Goal: Information Seeking & Learning: Check status

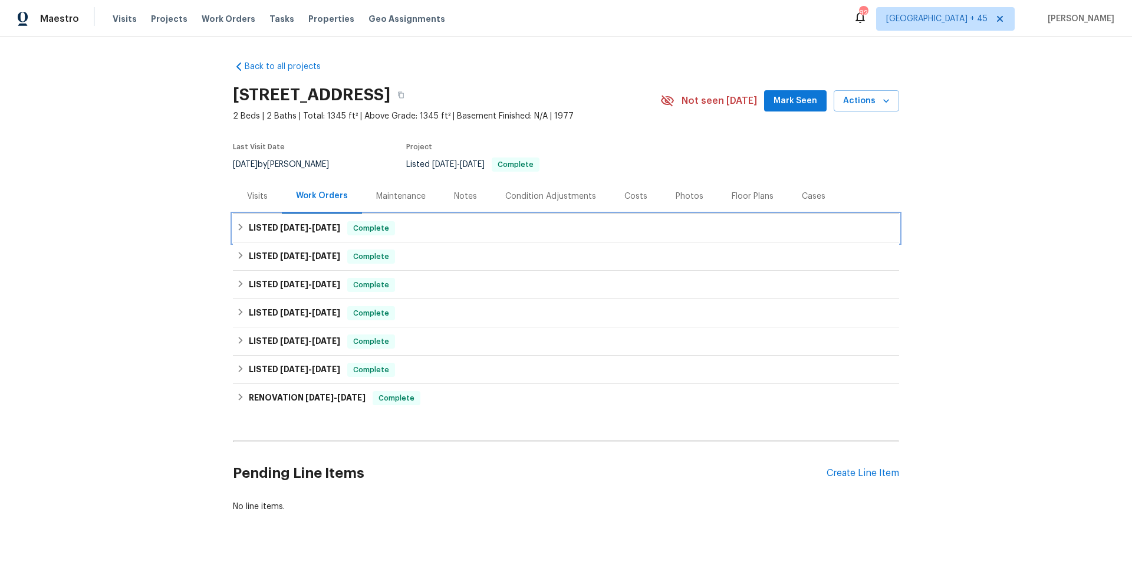
click at [324, 231] on span "5/7/25" at bounding box center [326, 227] width 28 height 8
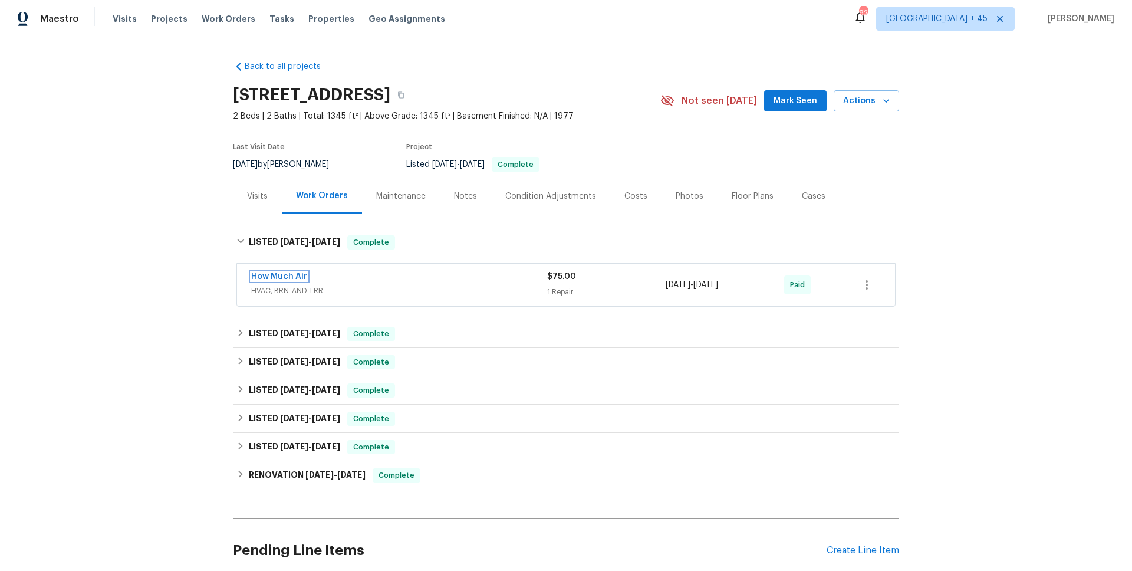
click at [272, 276] on link "How Much Air" at bounding box center [279, 276] width 56 height 8
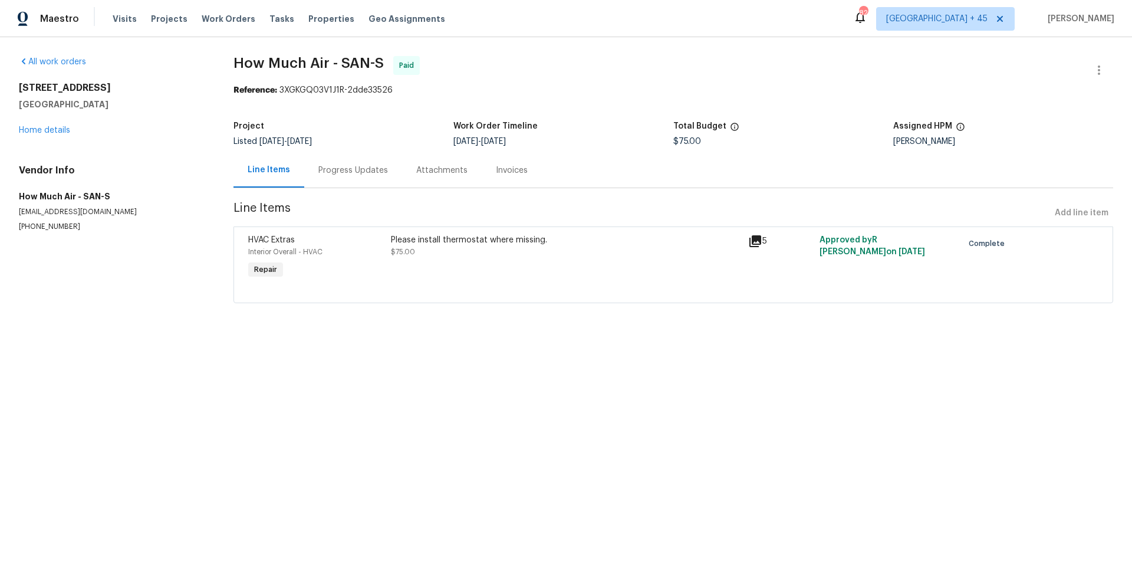
click at [324, 159] on div "Progress Updates" at bounding box center [353, 170] width 98 height 35
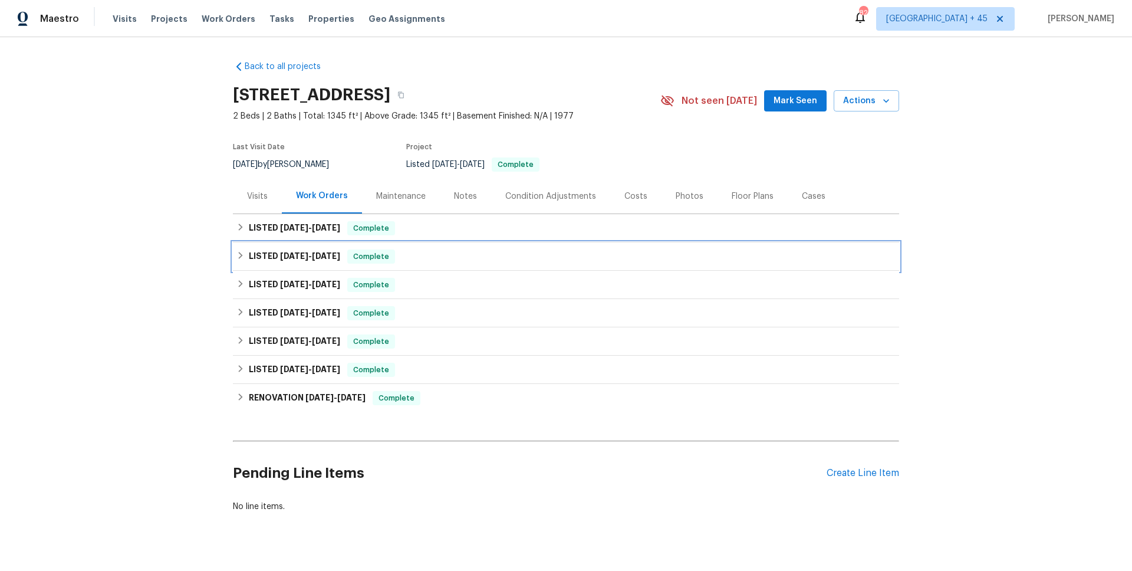
click at [338, 252] on span "3/27/25" at bounding box center [326, 256] width 28 height 8
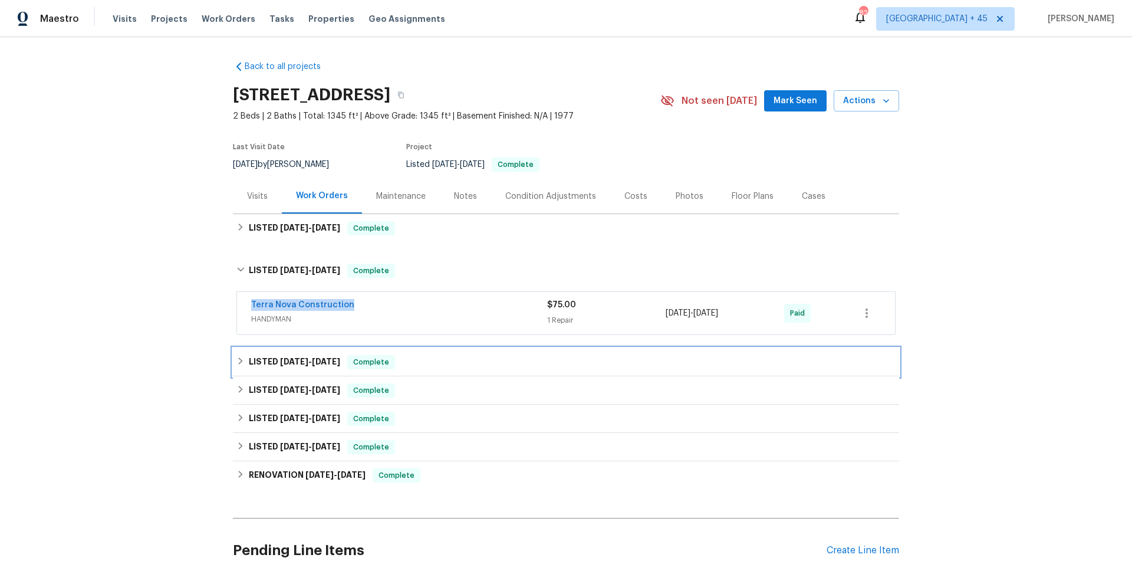
click at [302, 364] on span "2/26/25" at bounding box center [294, 361] width 28 height 8
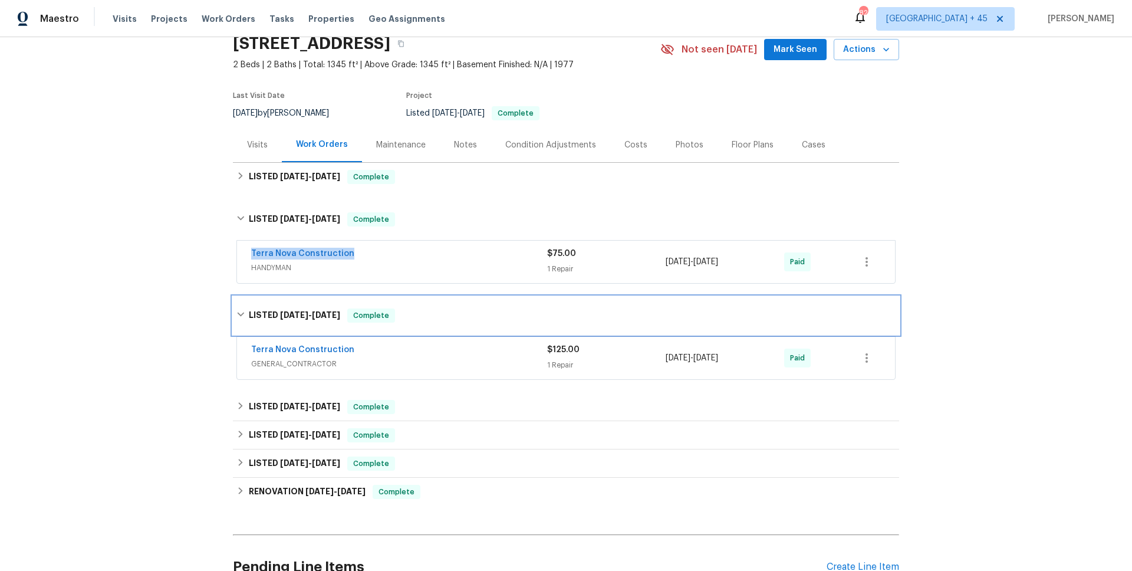
scroll to position [91, 0]
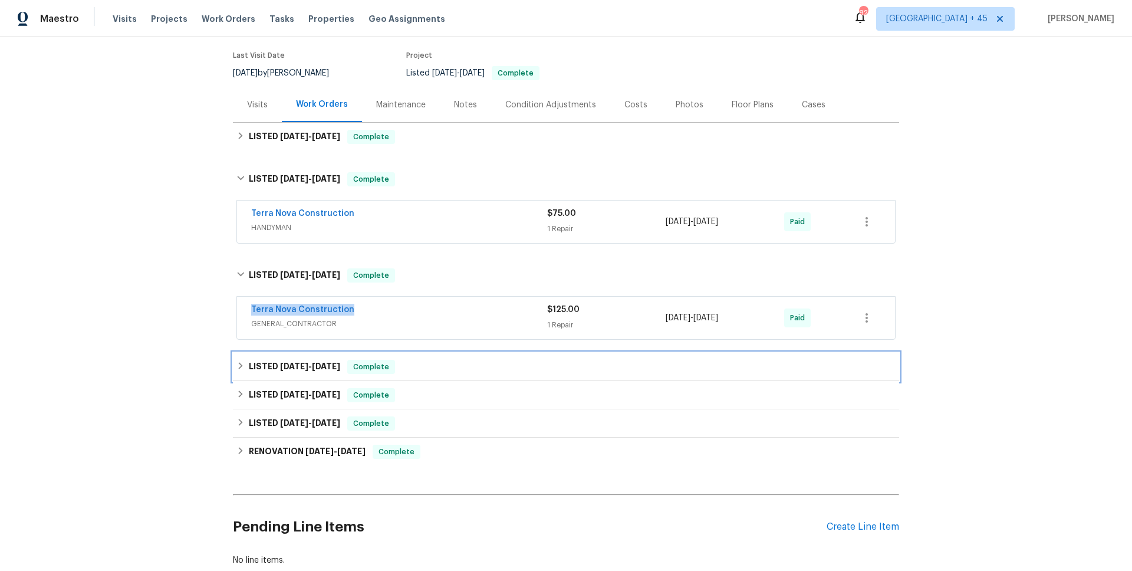
click at [320, 367] on span "2/6/25" at bounding box center [326, 366] width 28 height 8
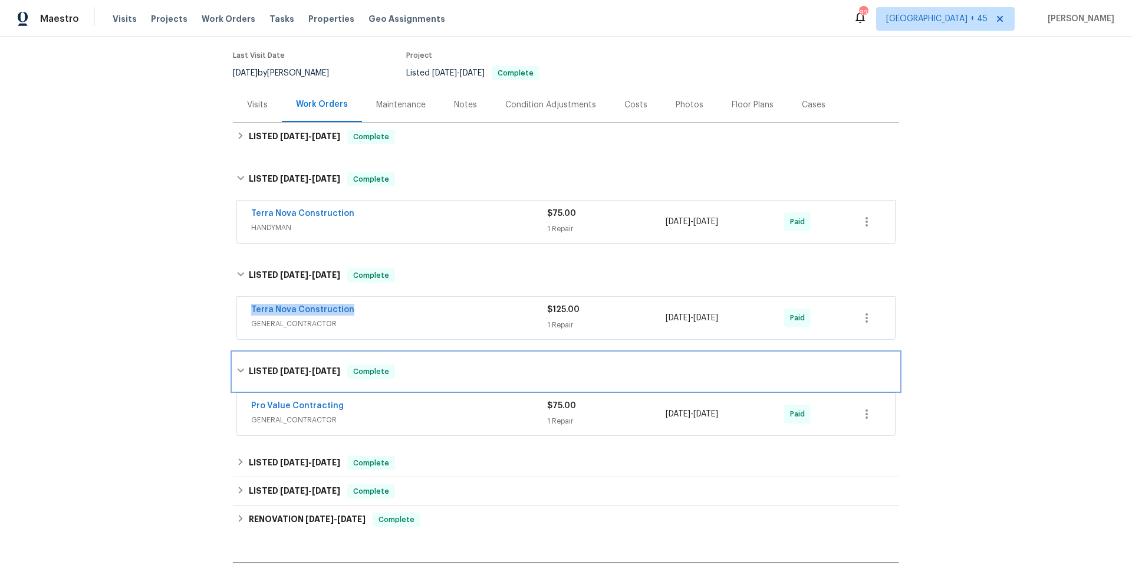
scroll to position [222, 0]
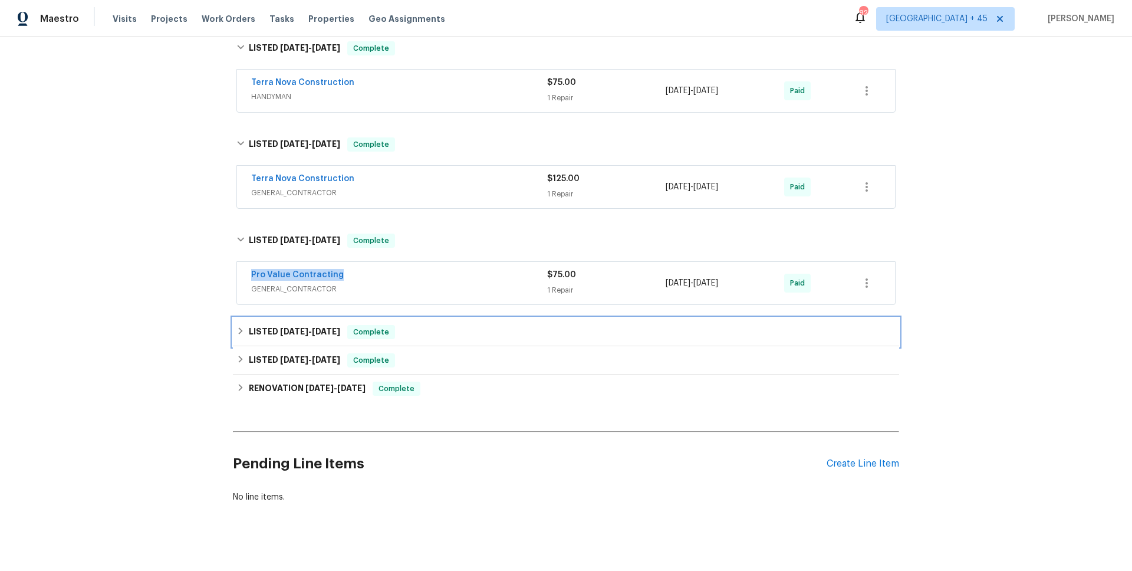
click at [342, 324] on div "LISTED 12/10/24 - 12/20/24 Complete" at bounding box center [566, 332] width 666 height 28
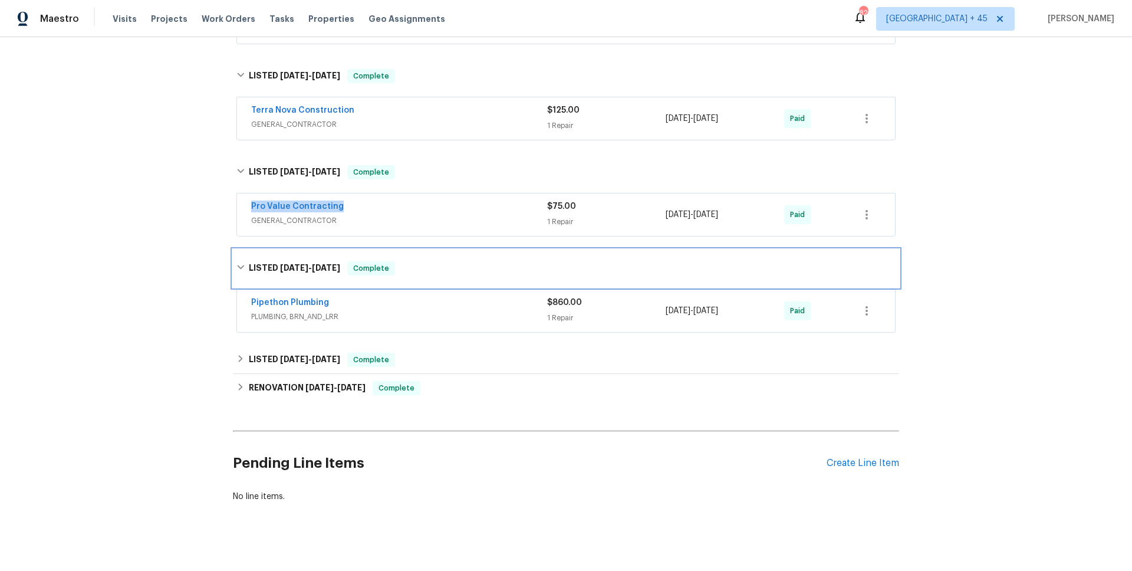
scroll to position [302, 0]
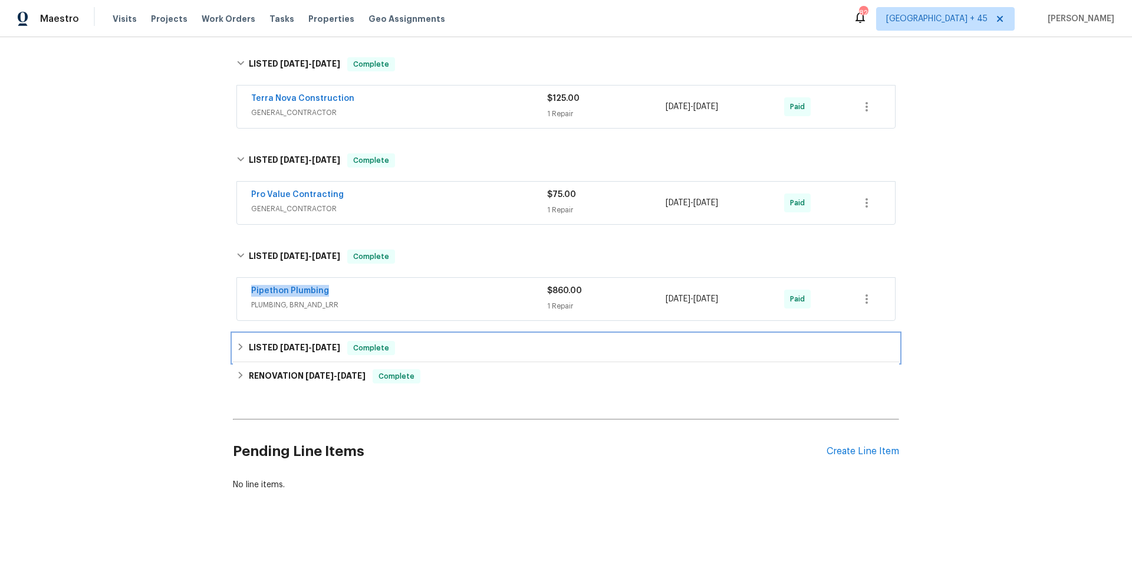
click at [307, 347] on span "7/30/24" at bounding box center [294, 347] width 28 height 8
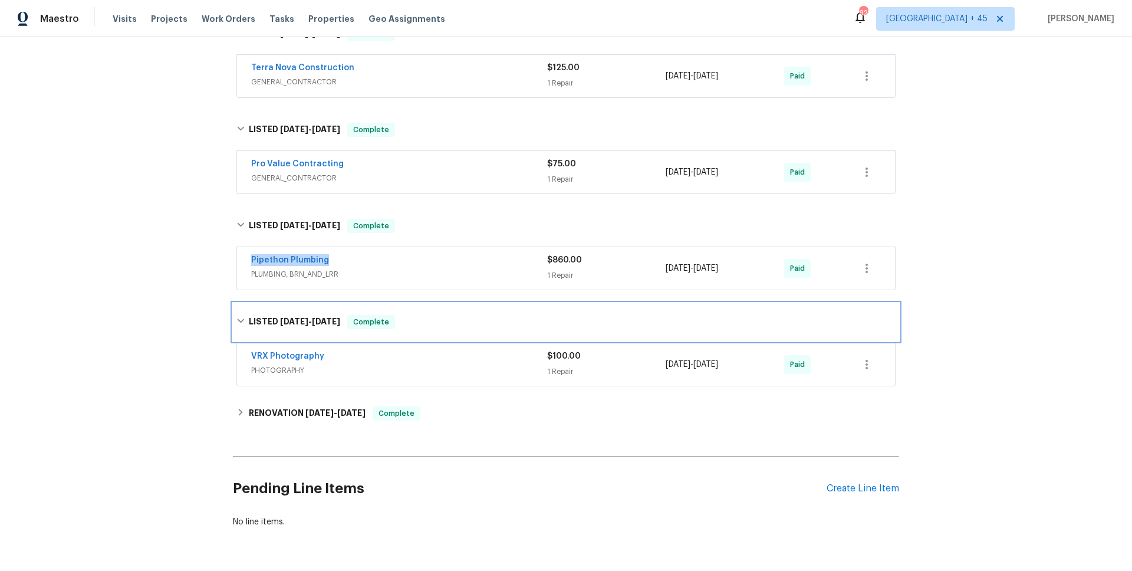
scroll to position [370, 0]
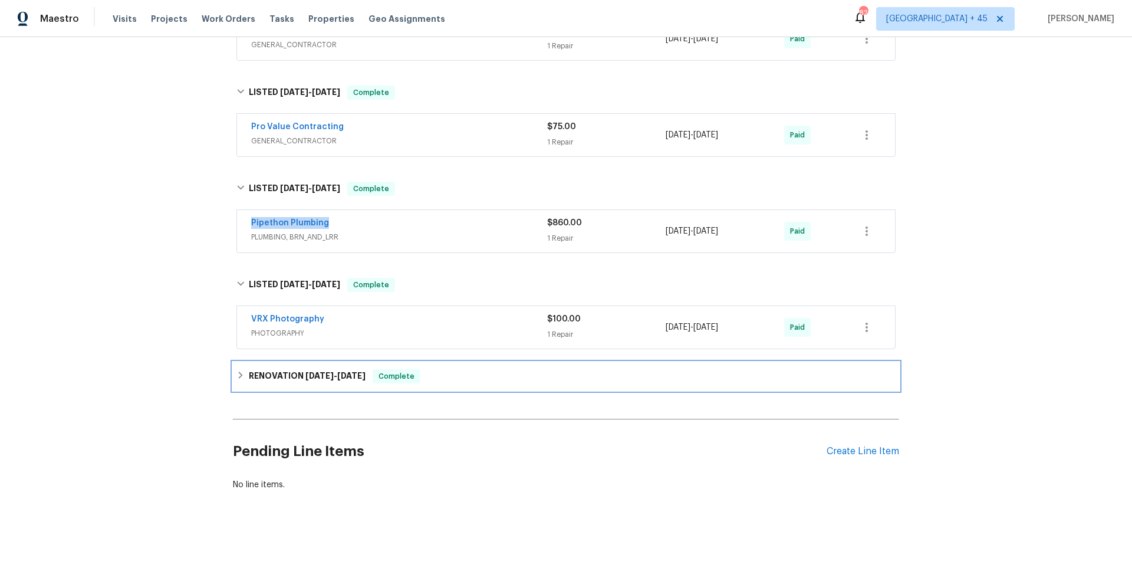
click at [290, 383] on h6 "RENOVATION 7/17/24 - 7/29/24" at bounding box center [307, 376] width 117 height 14
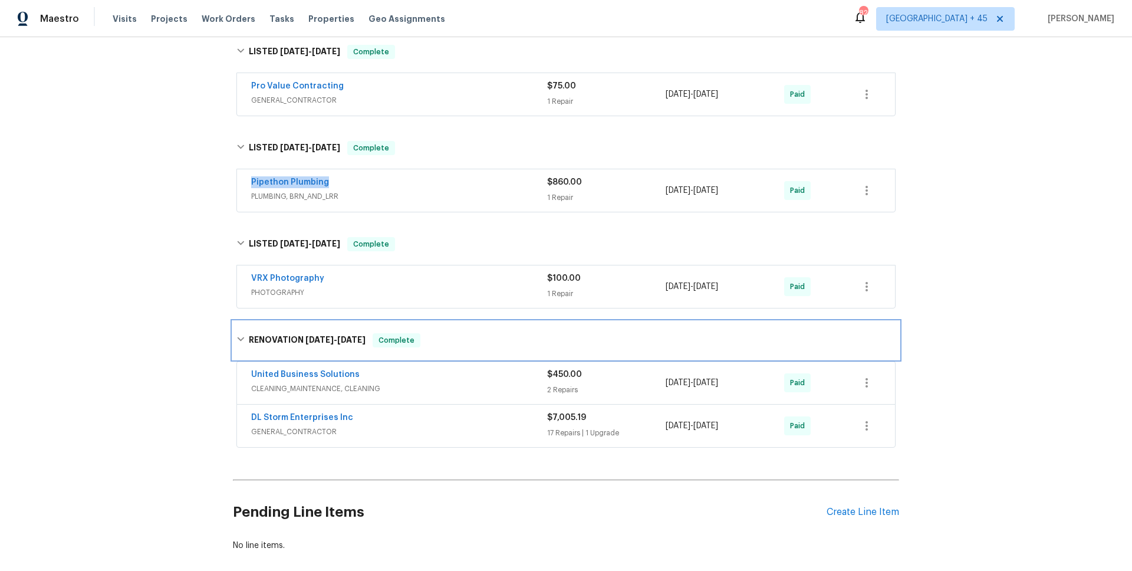
scroll to position [426, 0]
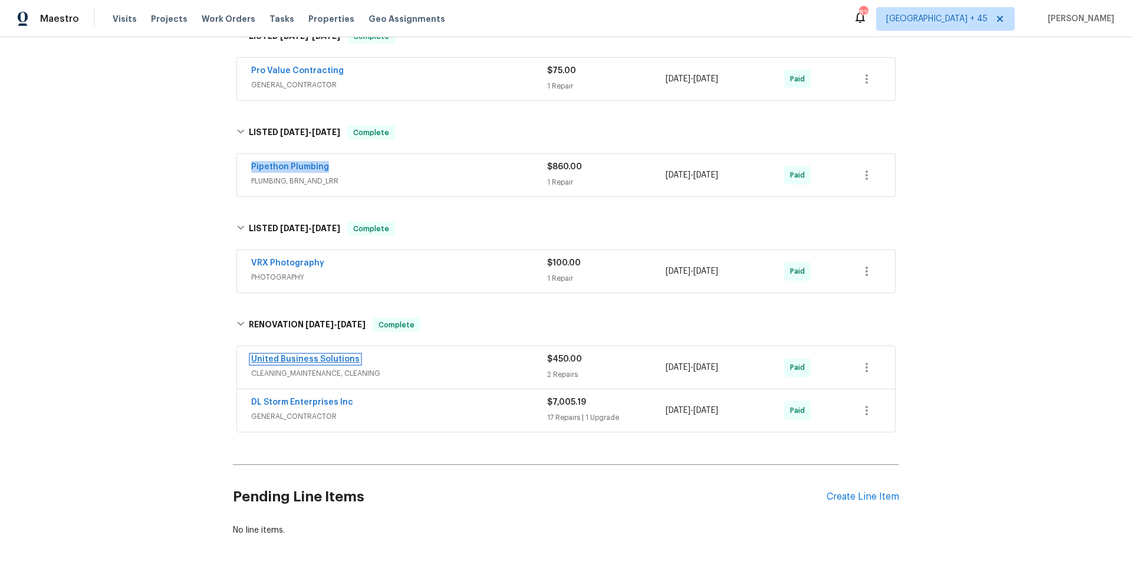
click at [341, 358] on link "United Business Solutions" at bounding box center [305, 359] width 108 height 8
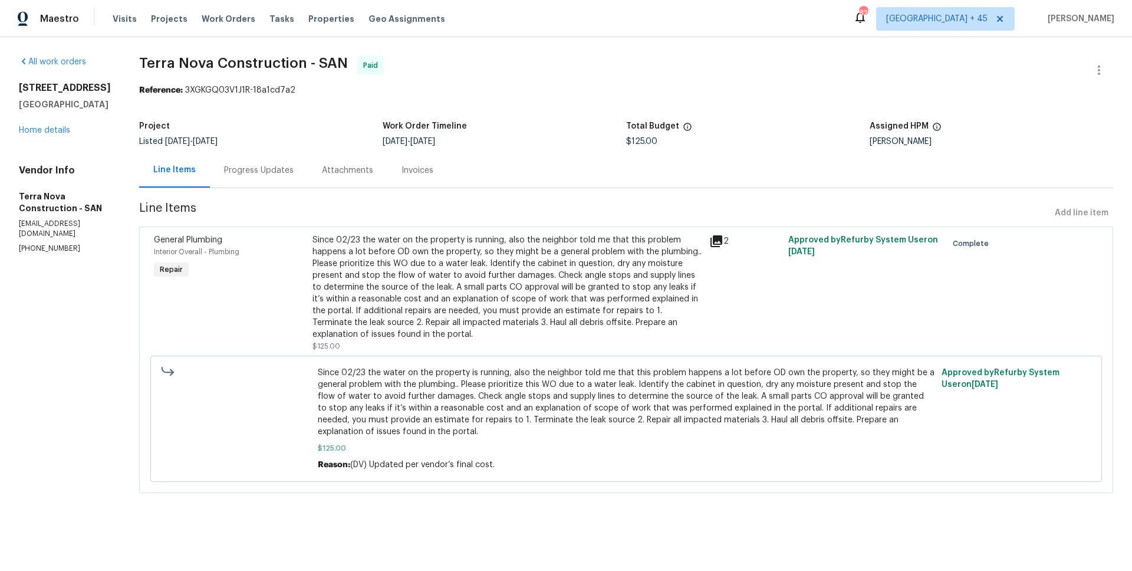
click at [268, 169] on div "Progress Updates" at bounding box center [259, 170] width 70 height 12
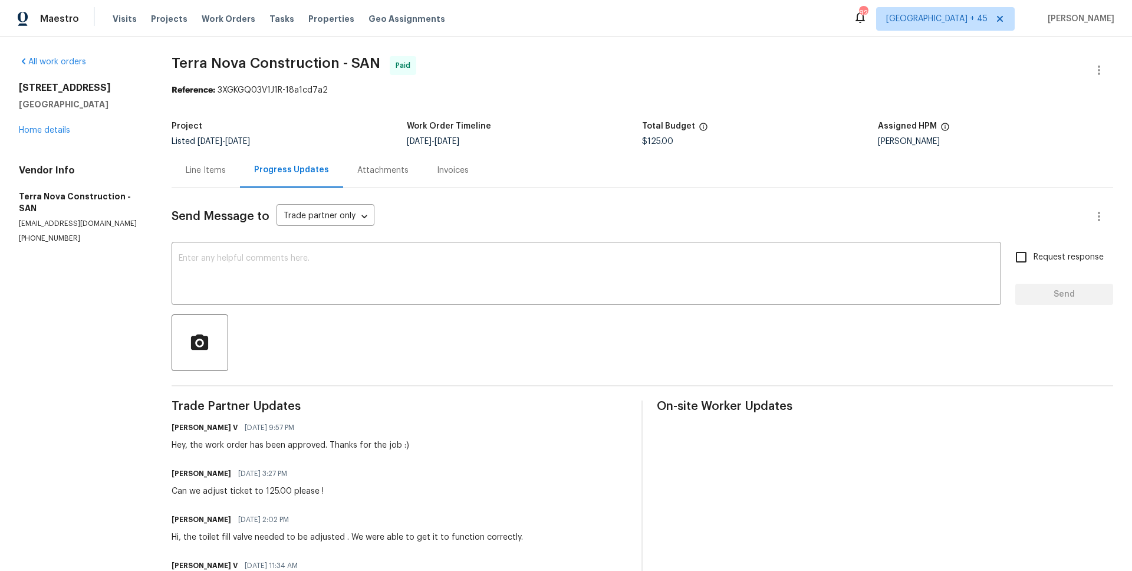
click at [205, 170] on div "Line Items" at bounding box center [206, 170] width 40 height 12
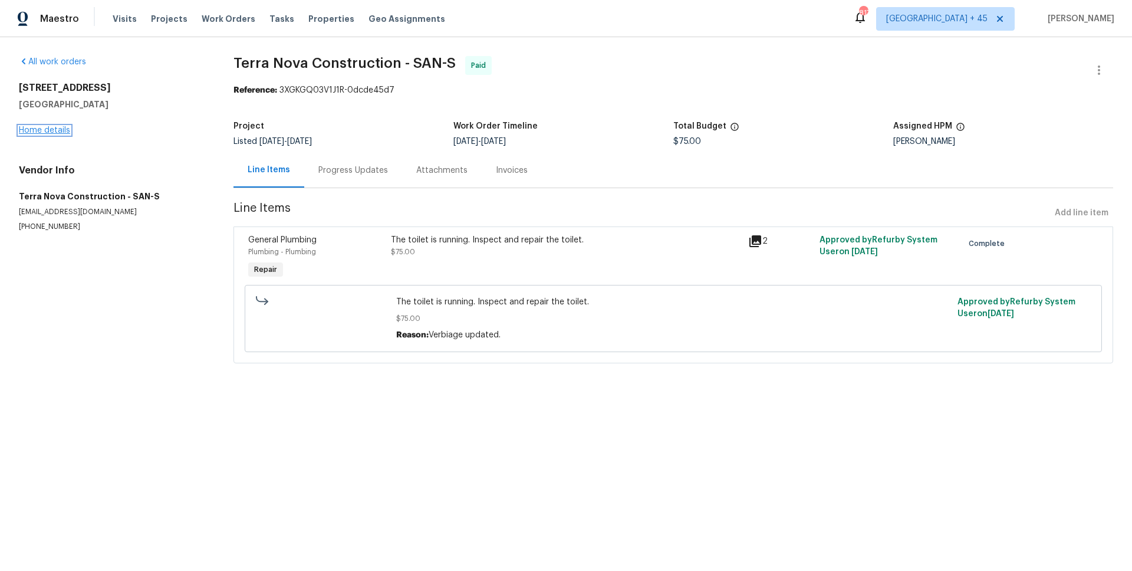
click at [38, 131] on link "Home details" at bounding box center [44, 130] width 51 height 8
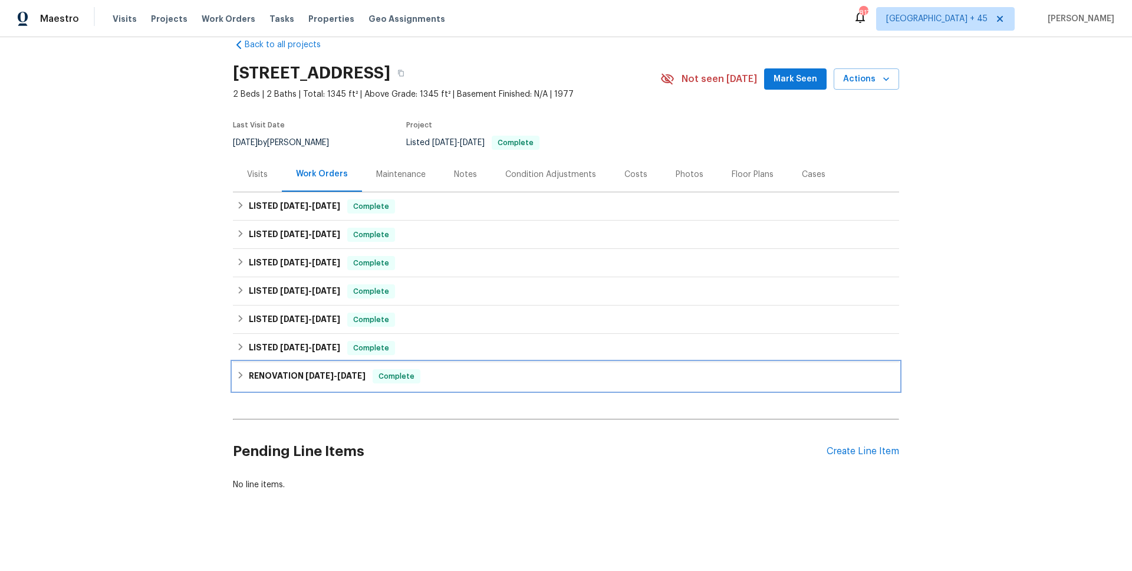
click at [308, 381] on h6 "RENOVATION 7/17/24 - 7/29/24" at bounding box center [307, 376] width 117 height 14
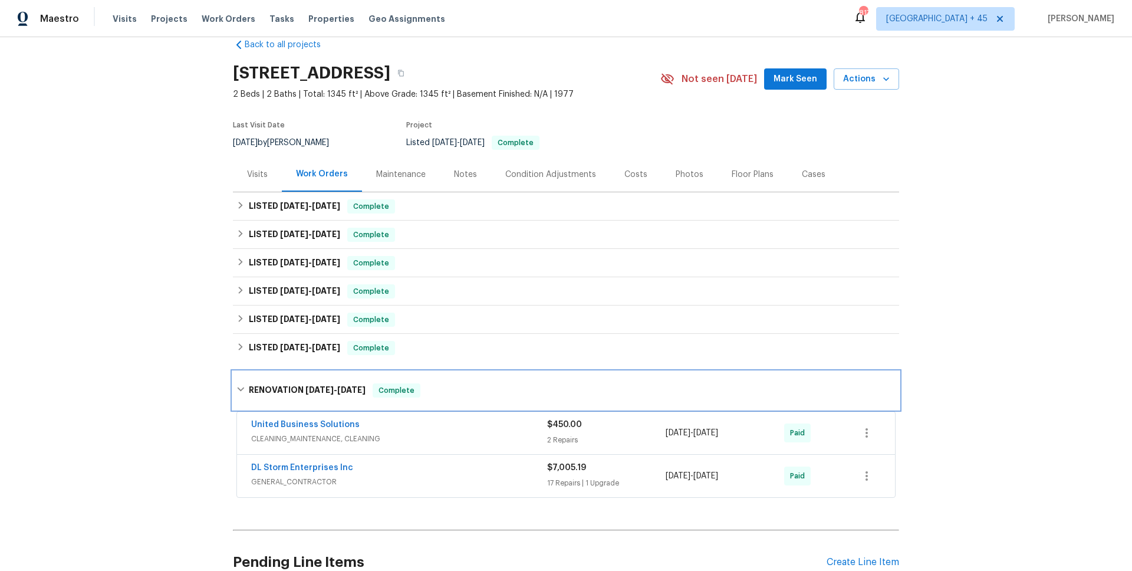
scroll to position [133, 0]
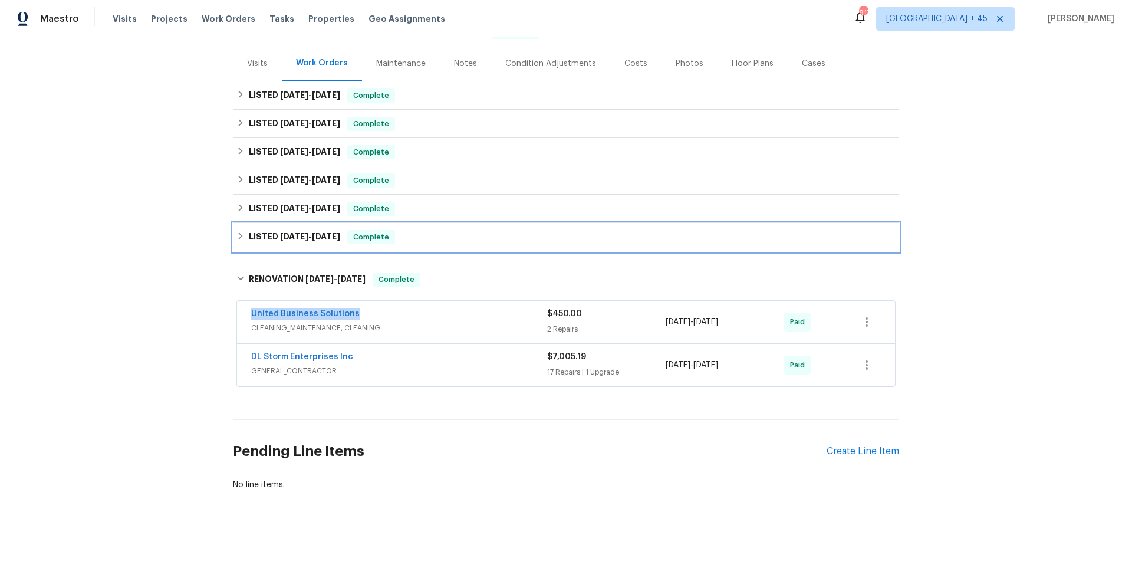
click at [302, 242] on h6 "LISTED 7/30/24 - 7/31/24" at bounding box center [294, 237] width 91 height 14
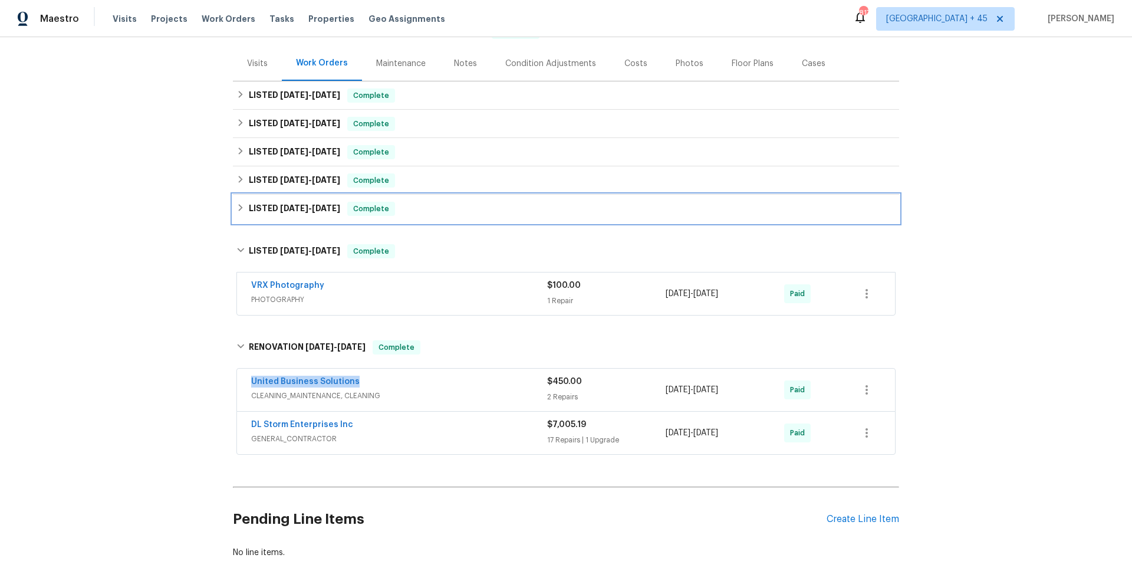
click at [308, 206] on span "12/10/24" at bounding box center [294, 208] width 28 height 8
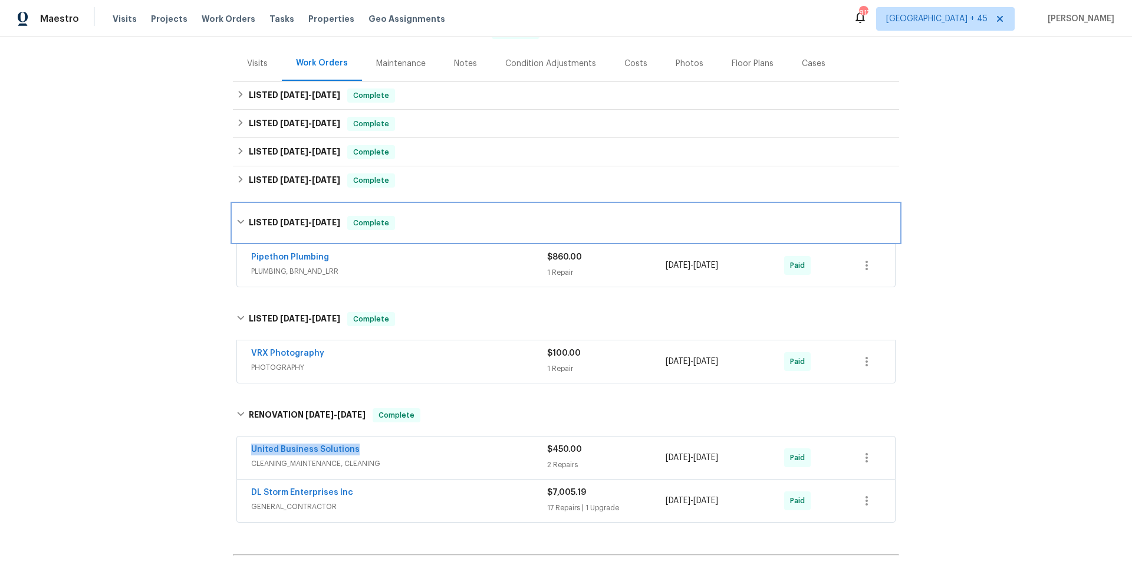
scroll to position [0, 0]
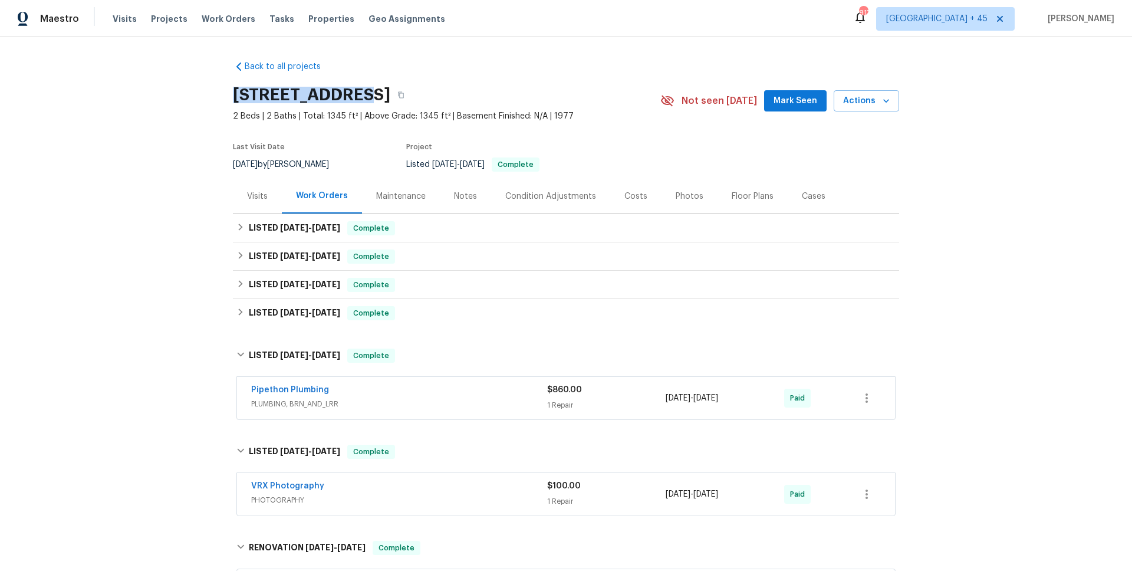
drag, startPoint x: 229, startPoint y: 94, endPoint x: 347, endPoint y: 93, distance: 117.9
click at [347, 93] on div "Back to all projects 1124 Eureka St Apt 28, San Diego, CA 92110 2 Beds | 2 Bath…" at bounding box center [566, 303] width 1132 height 533
copy h2 "1124 Eureka St"
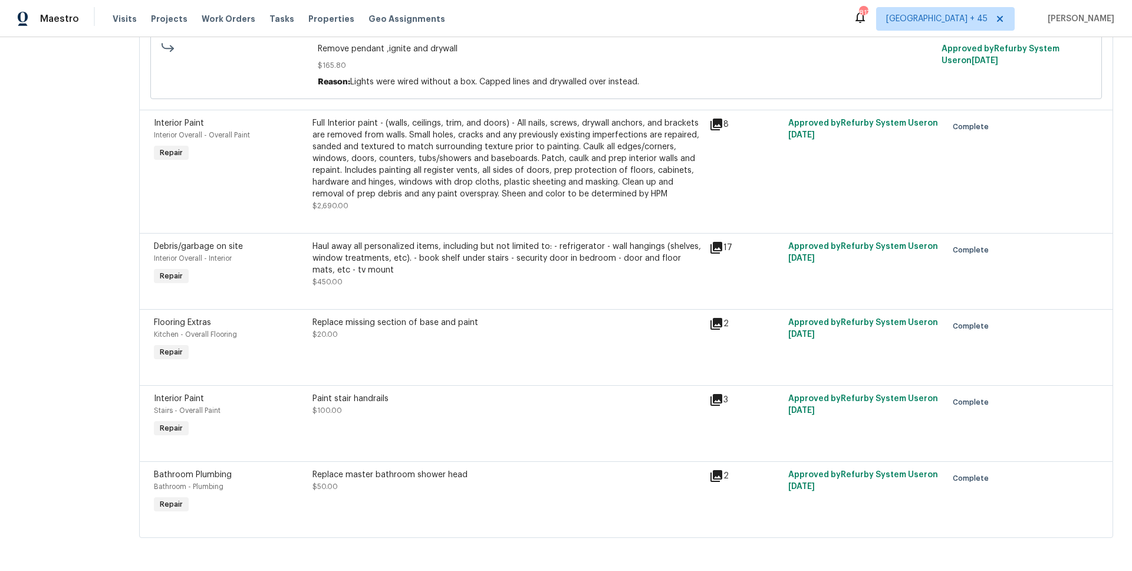
scroll to position [1421, 0]
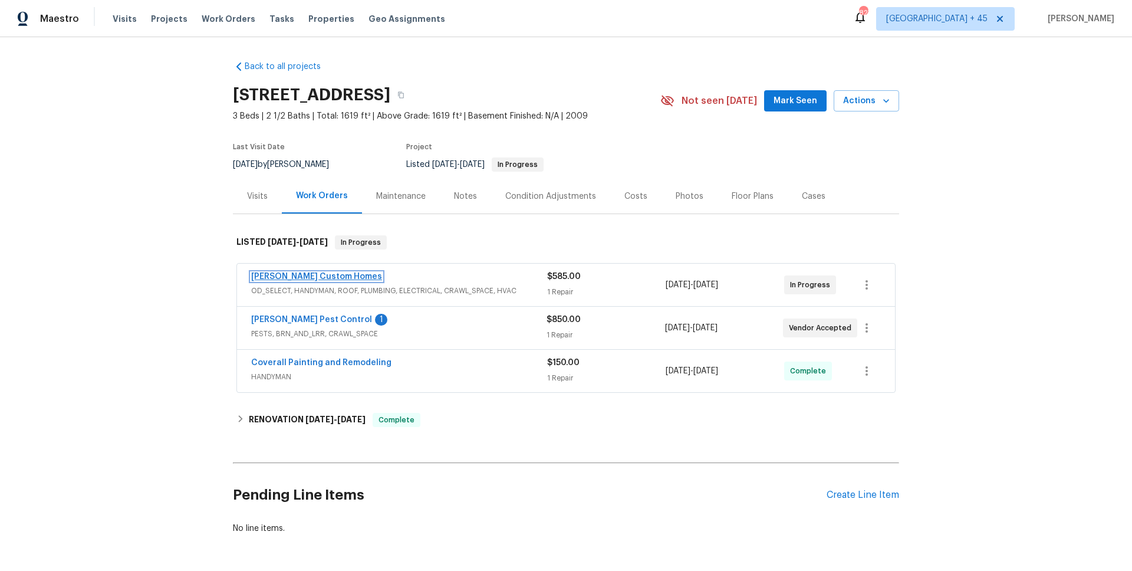
click at [282, 279] on link "[PERSON_NAME] Custom Homes" at bounding box center [316, 276] width 131 height 8
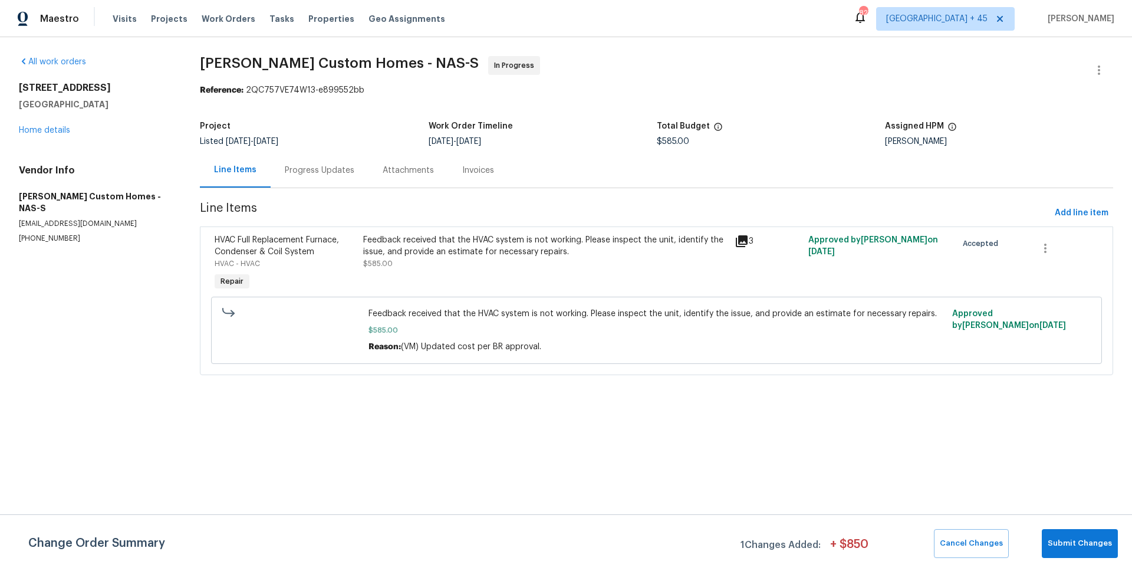
click at [315, 170] on div "Progress Updates" at bounding box center [320, 170] width 70 height 12
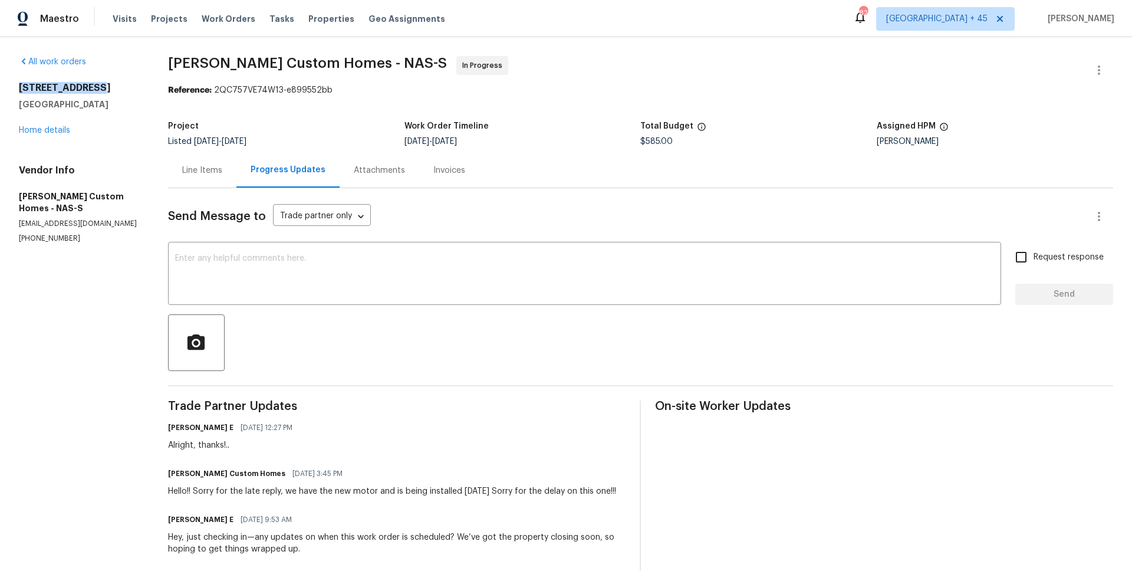
drag, startPoint x: 15, startPoint y: 90, endPoint x: 107, endPoint y: 90, distance: 92.0
copy h2 "[STREET_ADDRESS]"
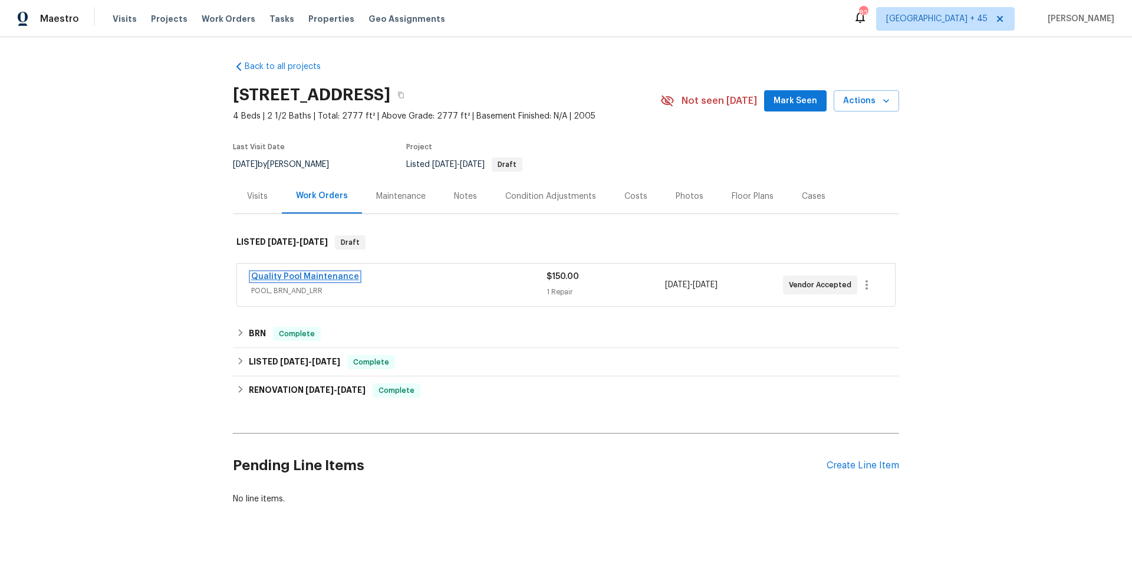
click at [288, 276] on link "Quality Pool Maintenance" at bounding box center [305, 276] width 108 height 8
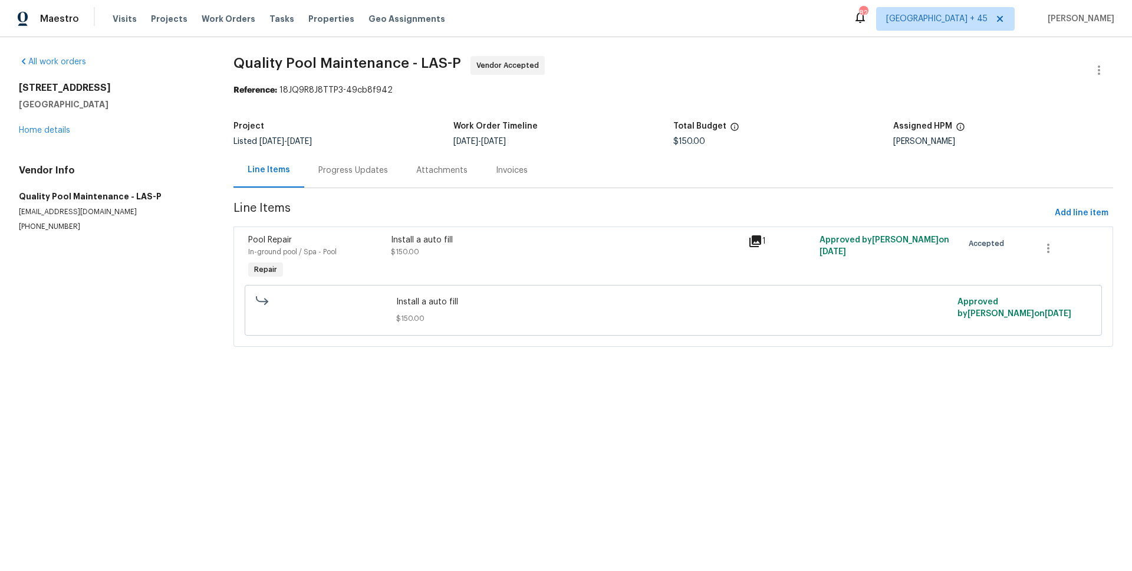
click at [345, 182] on div "Progress Updates" at bounding box center [353, 170] width 98 height 35
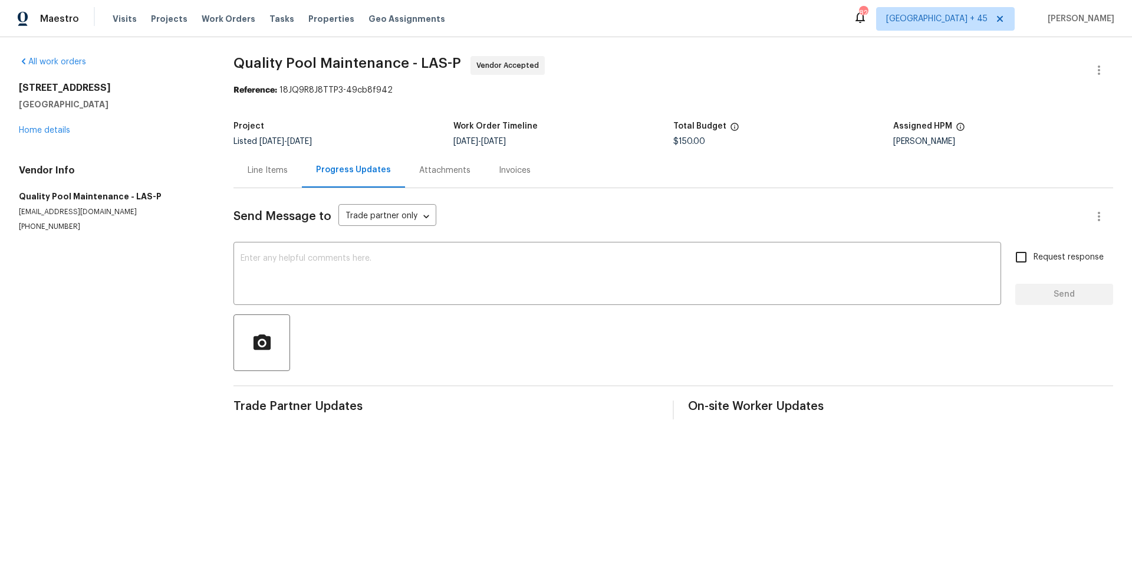
click at [266, 163] on div "Line Items" at bounding box center [267, 170] width 68 height 35
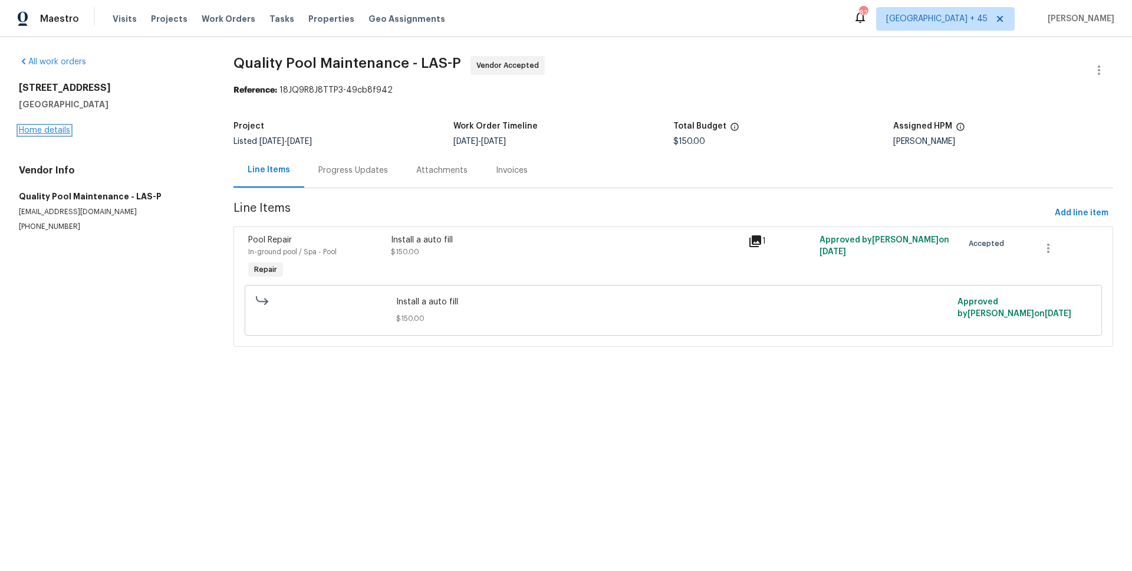
click at [58, 130] on link "Home details" at bounding box center [44, 130] width 51 height 8
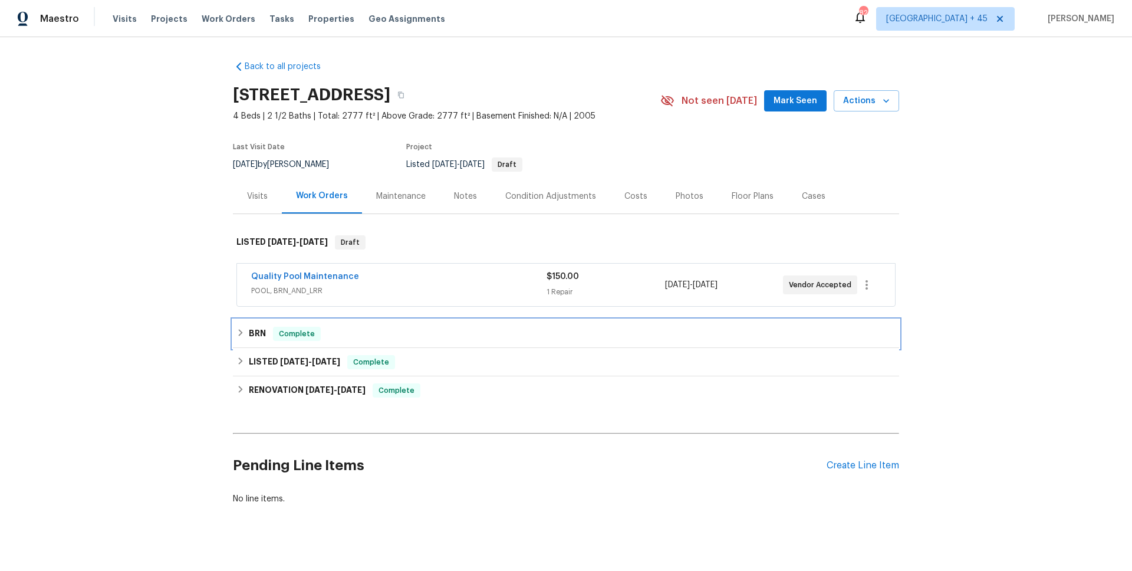
click at [314, 334] on span "Complete" at bounding box center [296, 334] width 45 height 12
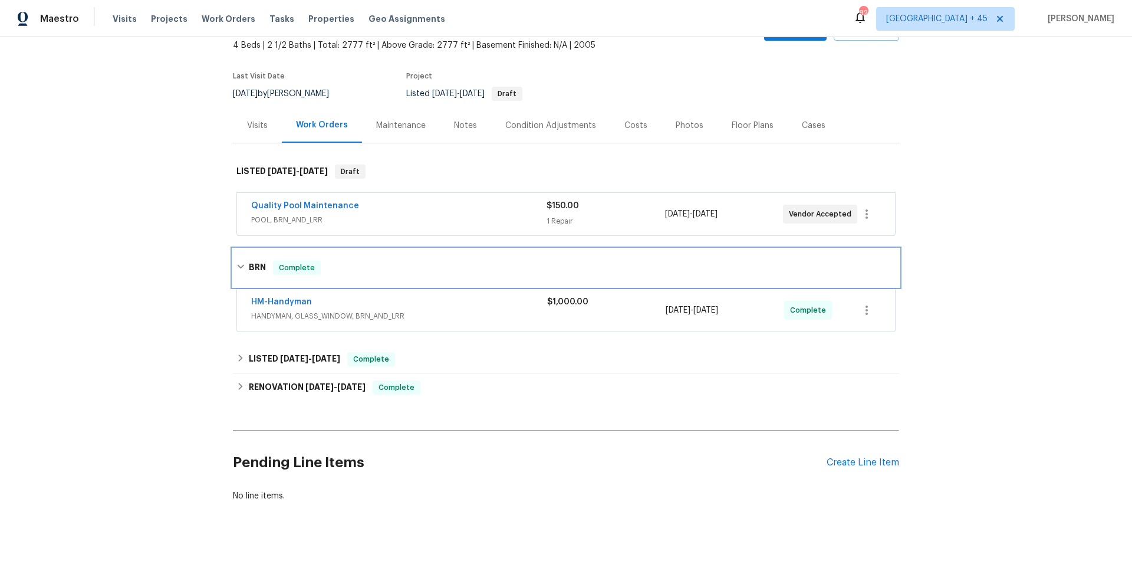
scroll to position [82, 0]
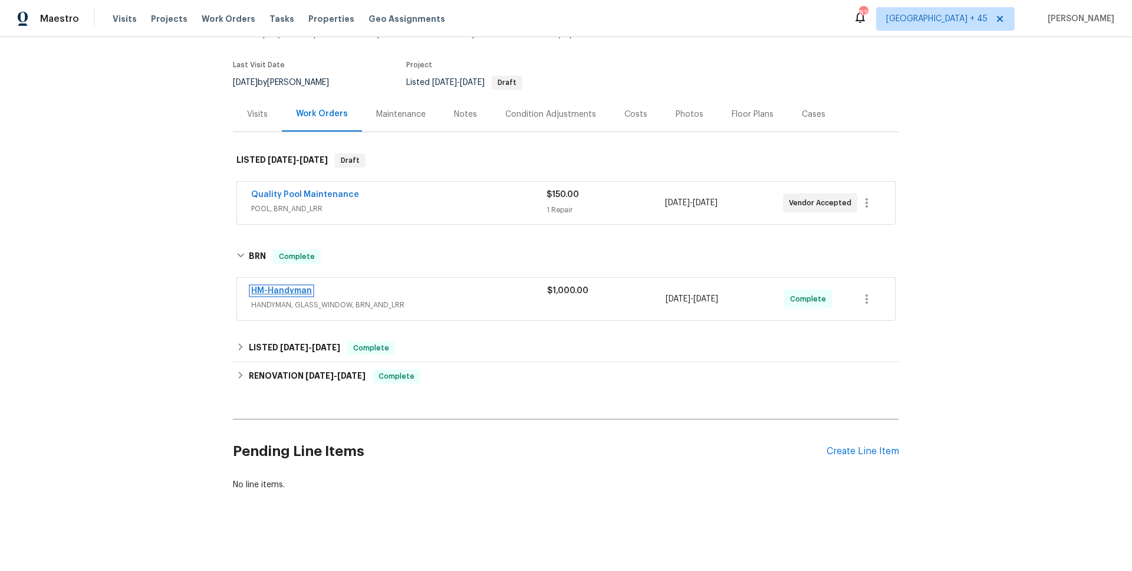
click at [289, 289] on link "HM-Handyman" at bounding box center [281, 290] width 61 height 8
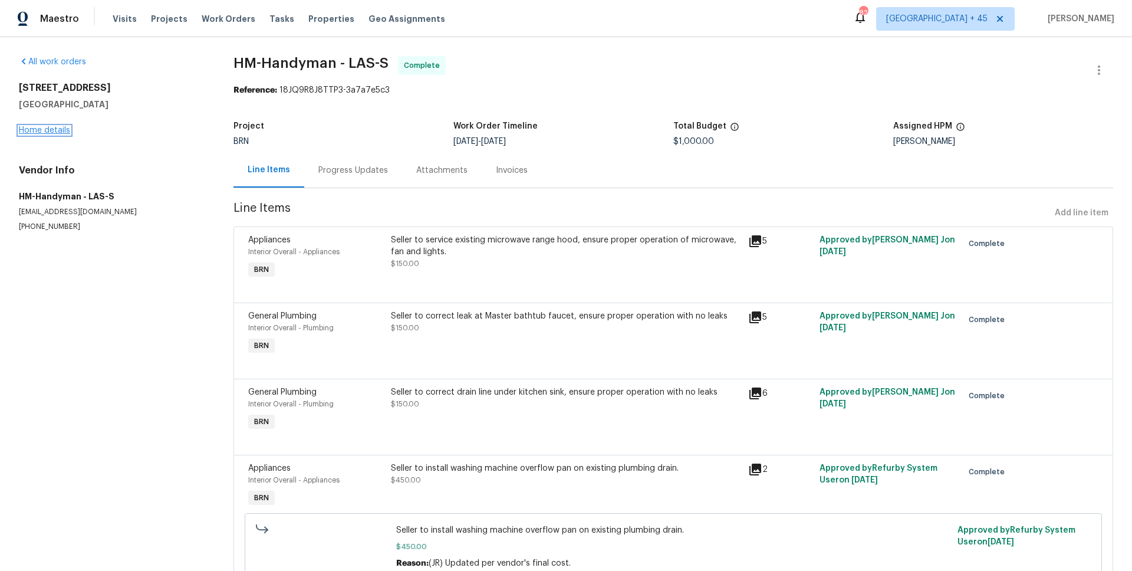
click at [43, 130] on link "Home details" at bounding box center [44, 130] width 51 height 8
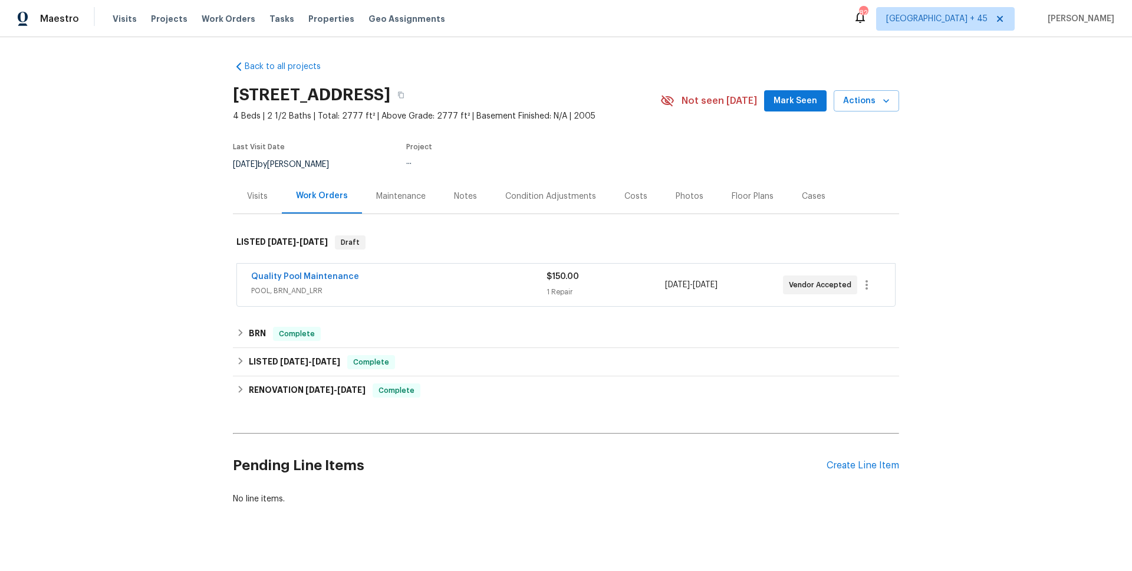
scroll to position [14, 0]
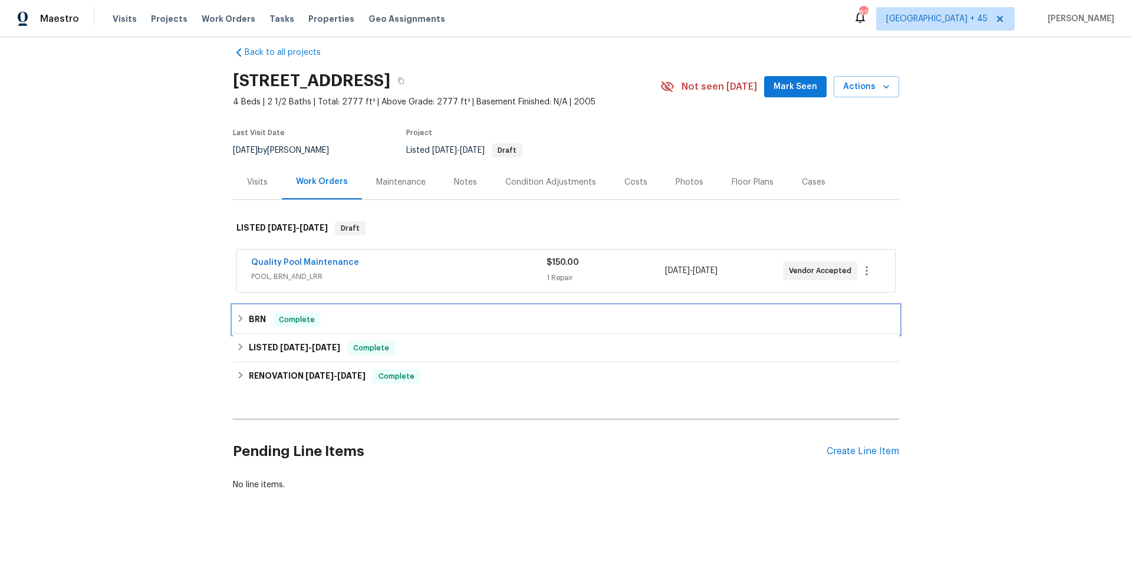
click at [273, 319] on div "Complete" at bounding box center [297, 319] width 48 height 14
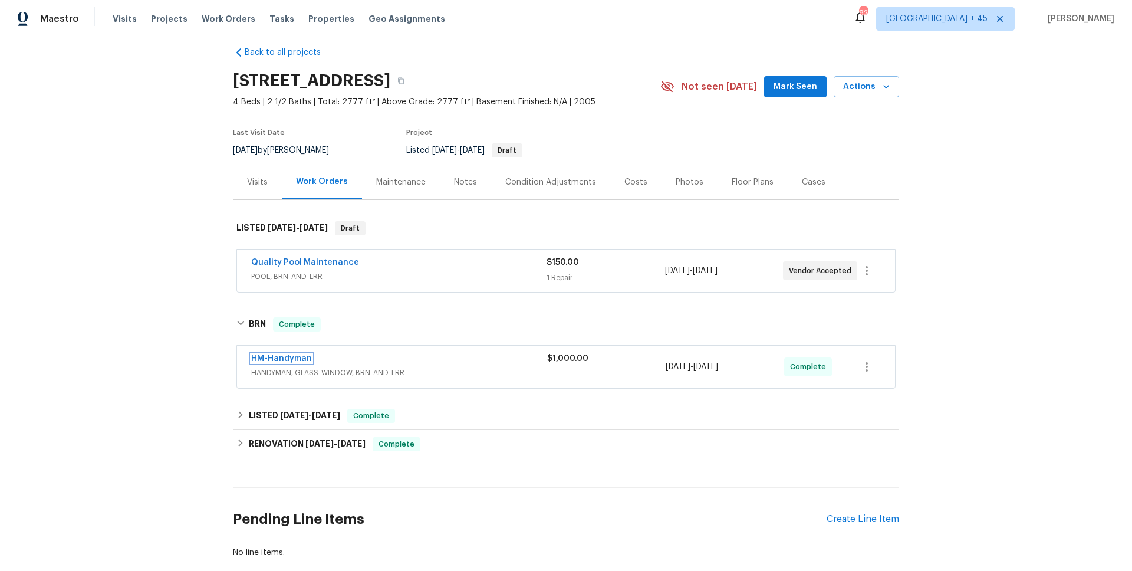
click at [292, 360] on link "HM-Handyman" at bounding box center [281, 358] width 61 height 8
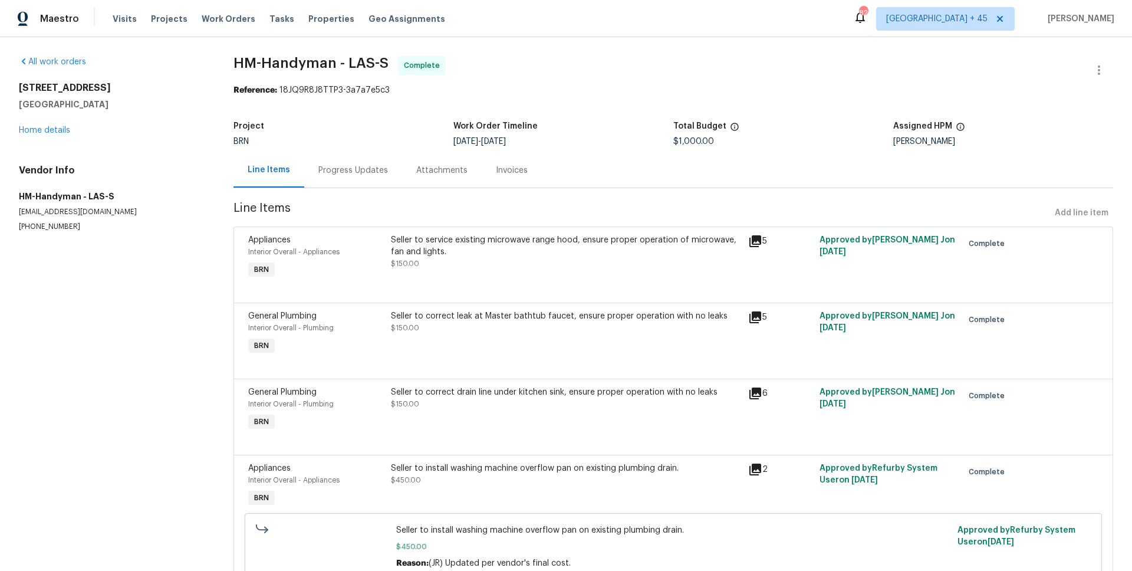
click at [357, 170] on div "Progress Updates" at bounding box center [353, 170] width 70 height 12
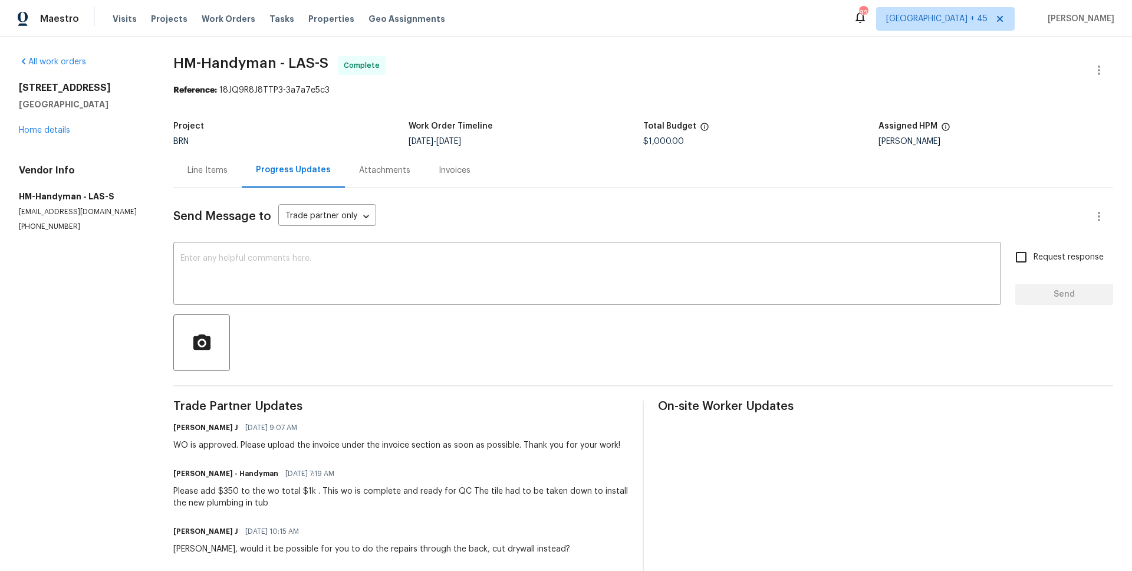
click at [462, 174] on div "Invoices" at bounding box center [455, 170] width 32 height 12
